Goal: Transaction & Acquisition: Purchase product/service

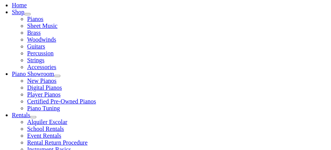
scroll to position [184, 0]
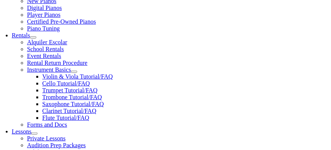
scroll to position [74, 0]
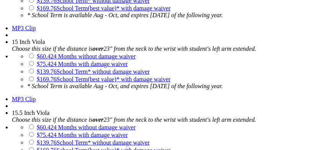
scroll to position [1255, 0]
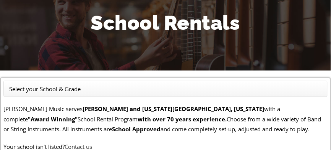
scroll to position [61, 0]
